Goal: Task Accomplishment & Management: Manage account settings

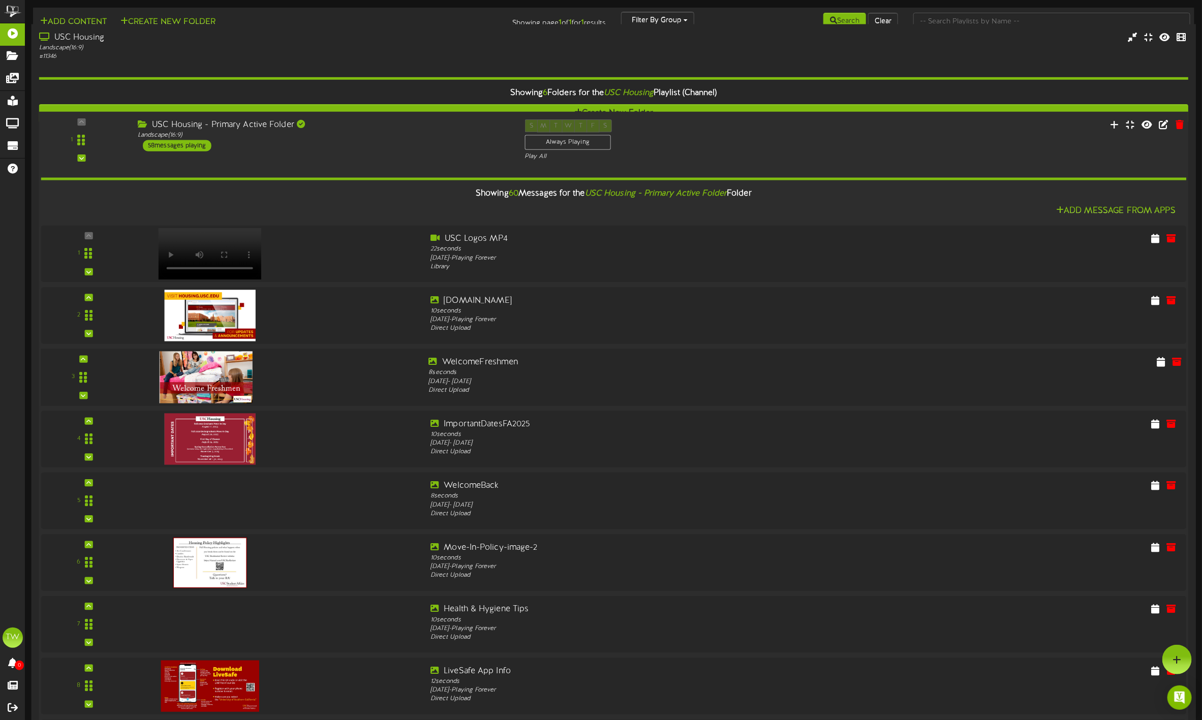
click at [197, 380] on img at bounding box center [206, 377] width 93 height 52
click at [1156, 365] on icon at bounding box center [1161, 361] width 10 height 11
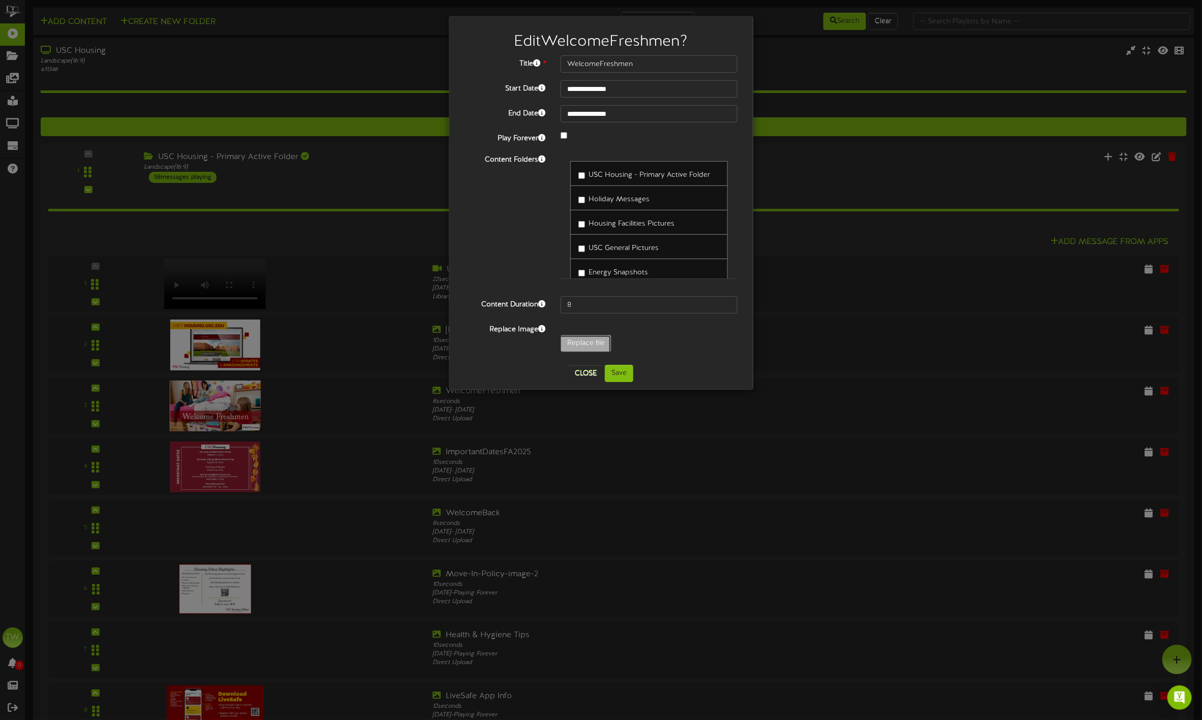
click at [581, 342] on input "Replace file" at bounding box center [58, 371] width 1106 height 73
type input "**********"
click at [620, 379] on button "Save" at bounding box center [619, 373] width 28 height 17
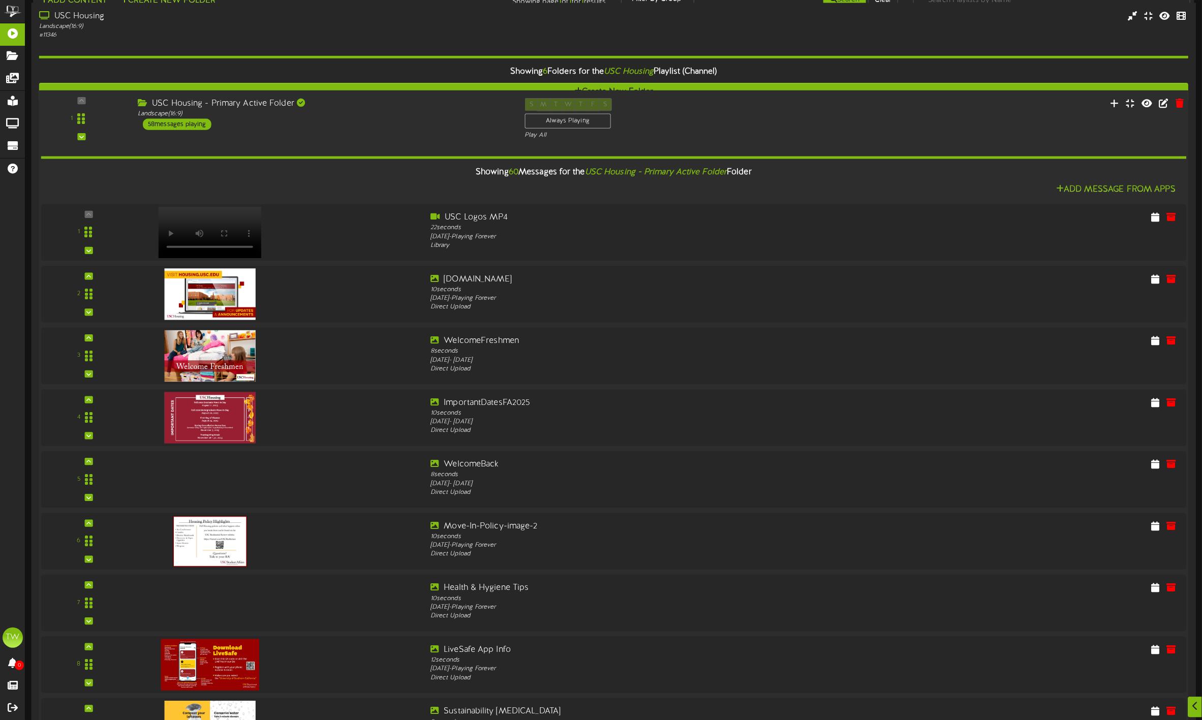
scroll to position [1677, 0]
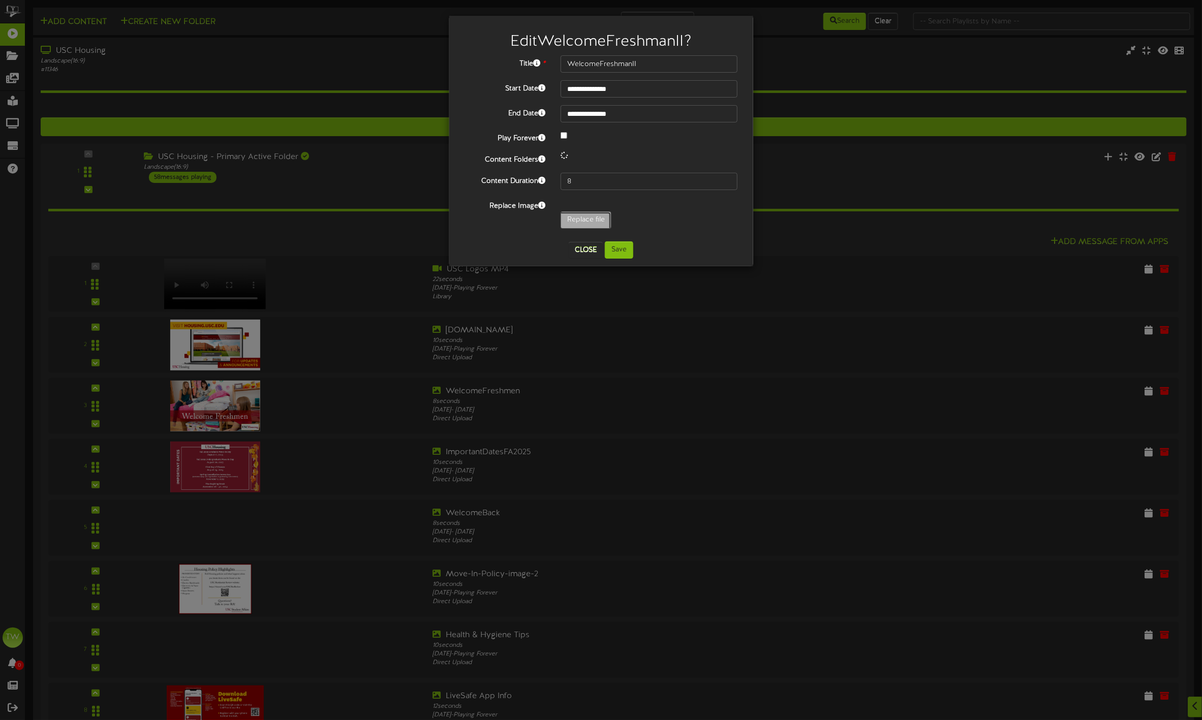
click at [589, 220] on input "Replace file" at bounding box center [58, 248] width 1106 height 73
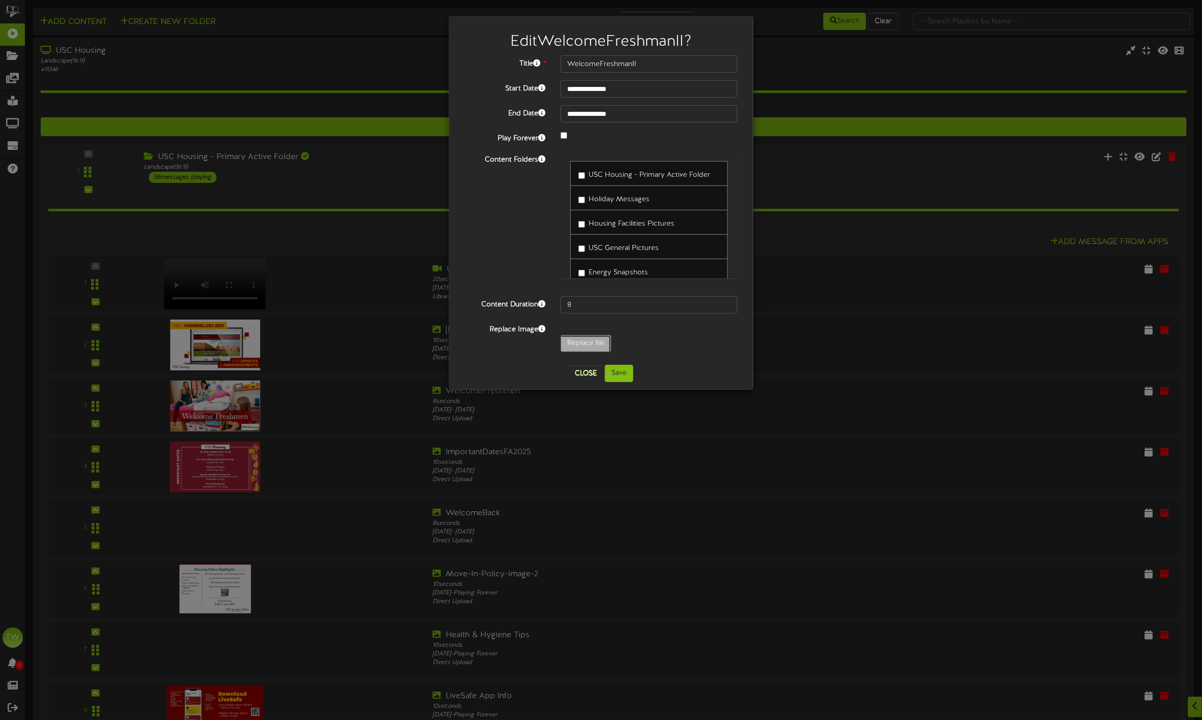
type input "**********"
type input "WelcomeFreshmen"
click at [618, 376] on button "Save" at bounding box center [619, 373] width 28 height 17
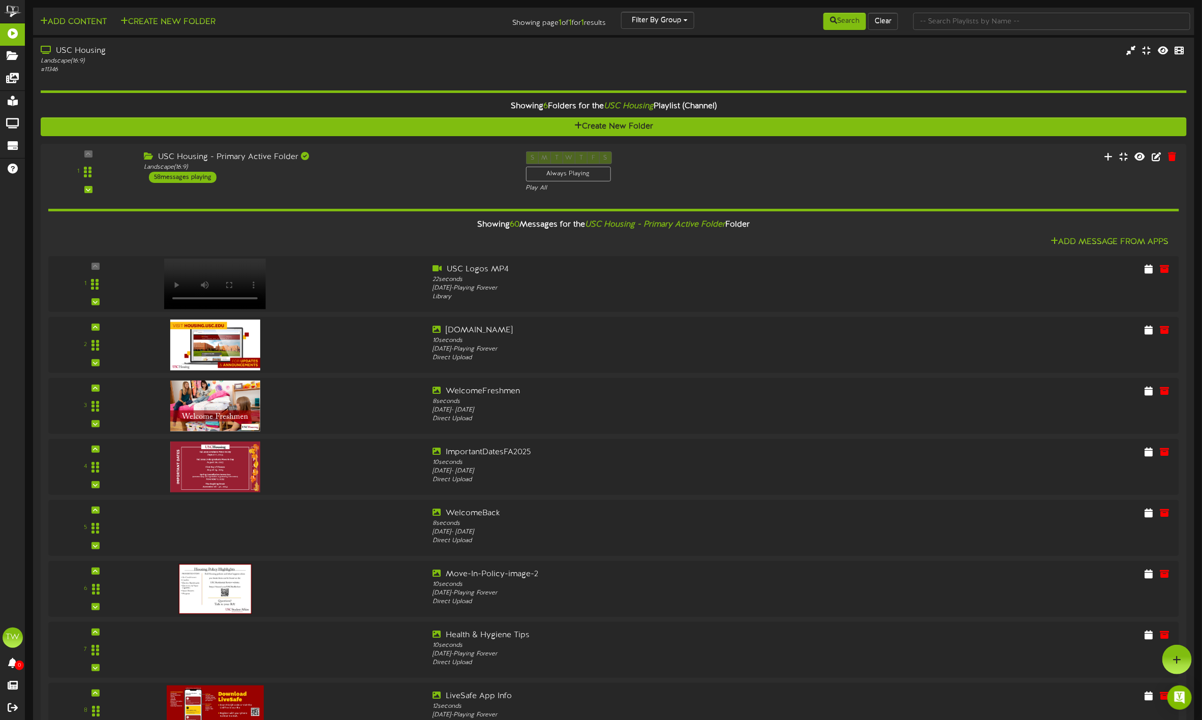
scroll to position [6185, 0]
